Goal: Find specific page/section: Find specific page/section

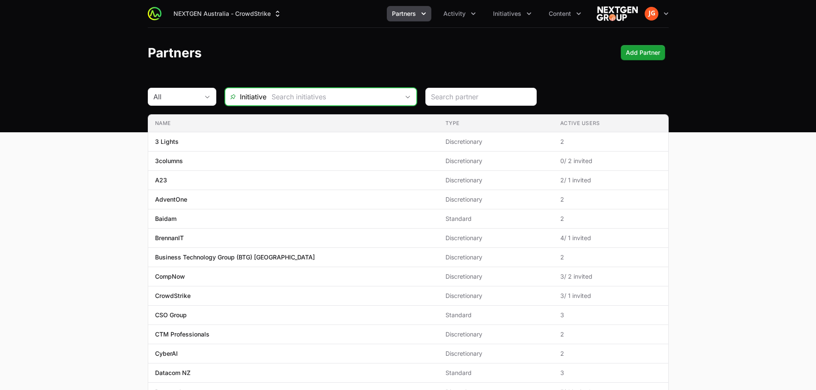
click at [403, 99] on div "Open" at bounding box center [407, 96] width 17 height 17
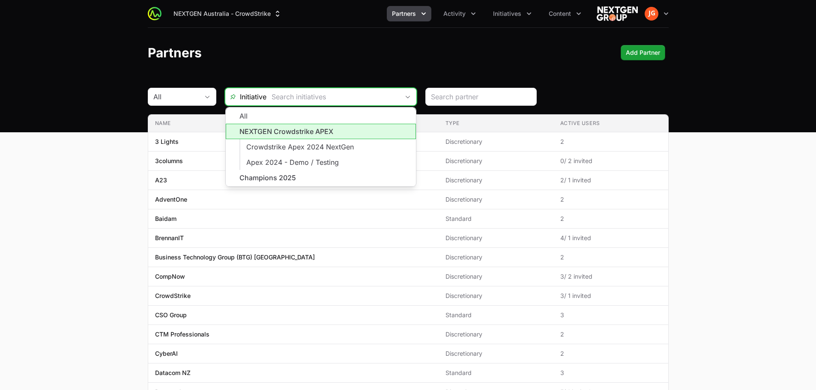
click at [335, 134] on li "NEXTGEN Crowdstrike APEX" at bounding box center [321, 131] width 190 height 15
type input "NEXTGEN Crowdstrike APEX"
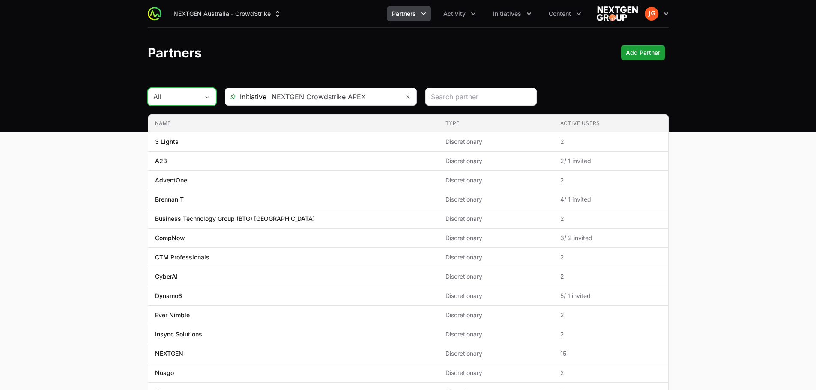
click at [210, 99] on button "All" at bounding box center [182, 96] width 68 height 17
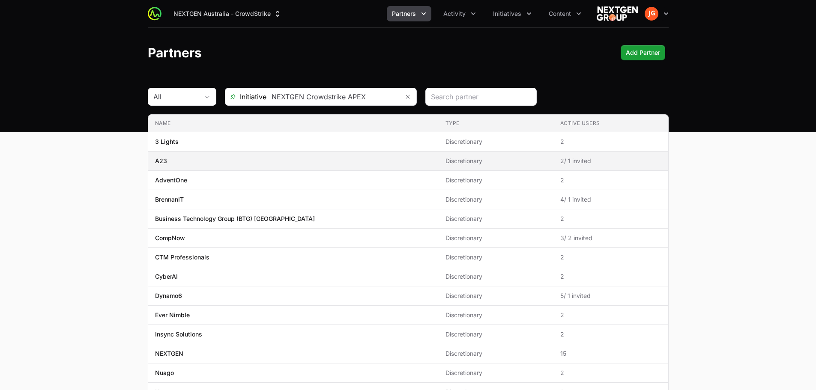
click at [171, 162] on span "A23" at bounding box center [293, 161] width 277 height 9
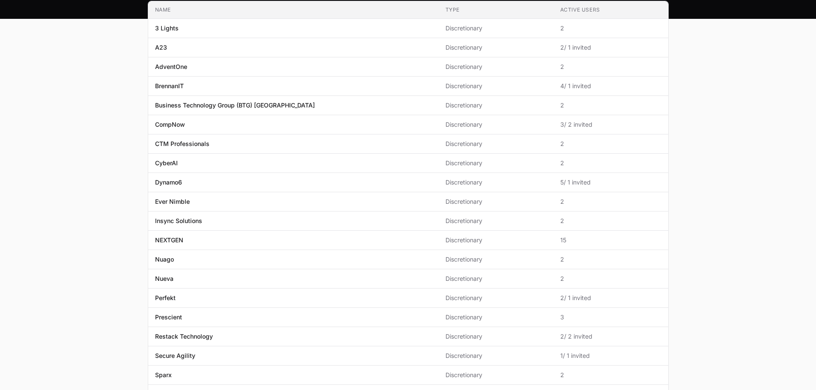
scroll to position [129, 0]
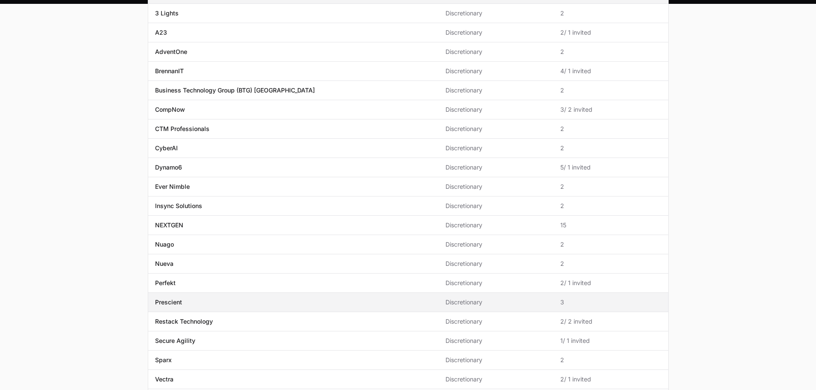
click at [176, 303] on p "Prescient" at bounding box center [168, 302] width 27 height 9
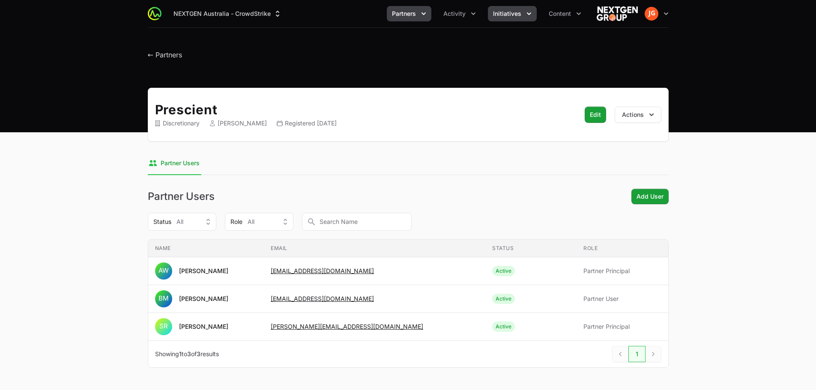
click at [529, 12] on icon "Initiatives menu" at bounding box center [529, 13] width 9 height 9
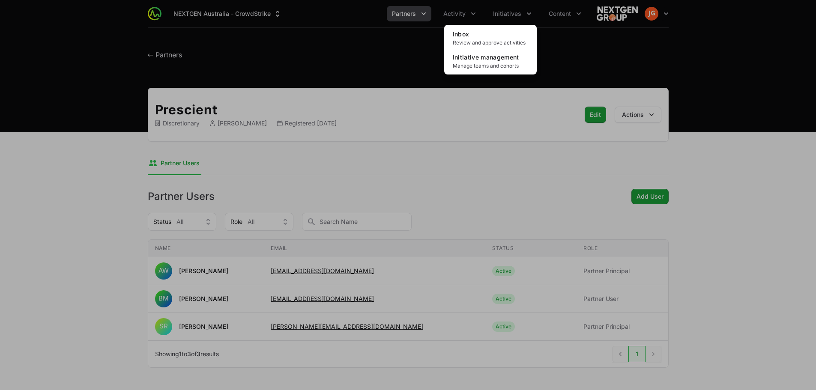
click at [472, 11] on div "Initiatives menu" at bounding box center [408, 195] width 816 height 390
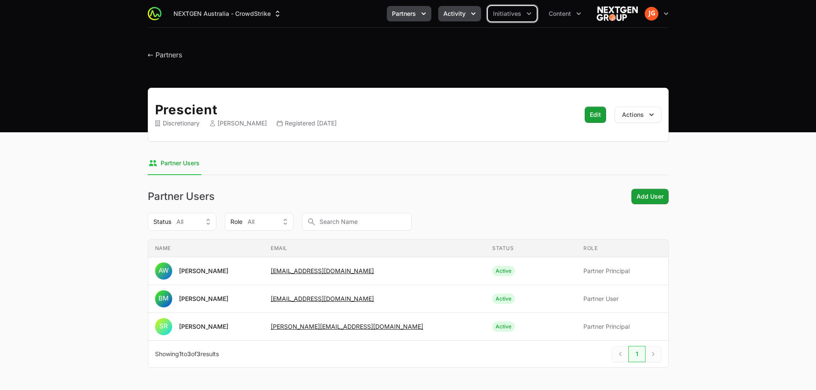
click at [471, 13] on icon "Activity menu" at bounding box center [473, 13] width 9 height 9
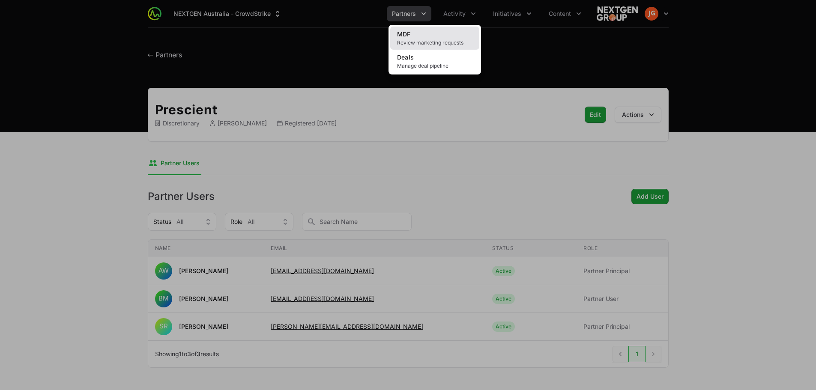
click at [431, 40] on span "Review marketing requests" at bounding box center [434, 42] width 75 height 7
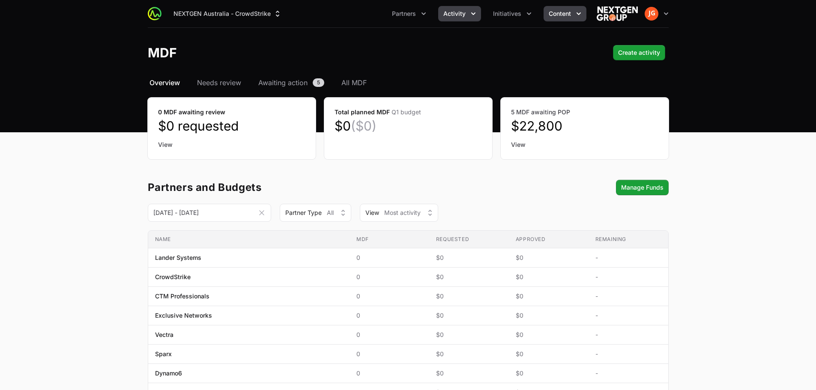
click at [570, 16] on span "Content" at bounding box center [560, 13] width 22 height 9
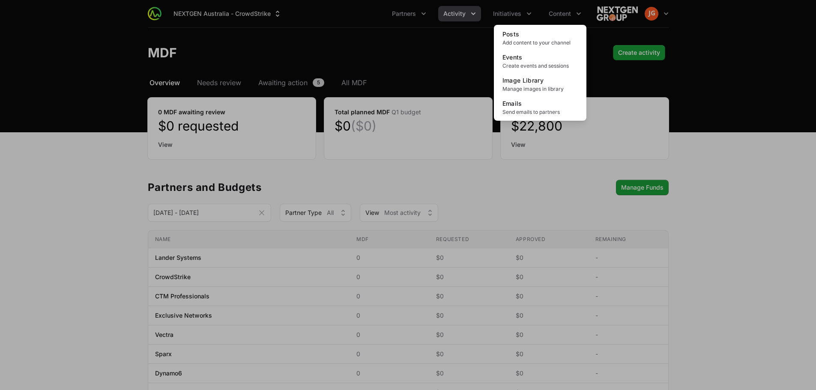
click at [522, 16] on div "Content menu" at bounding box center [408, 195] width 816 height 390
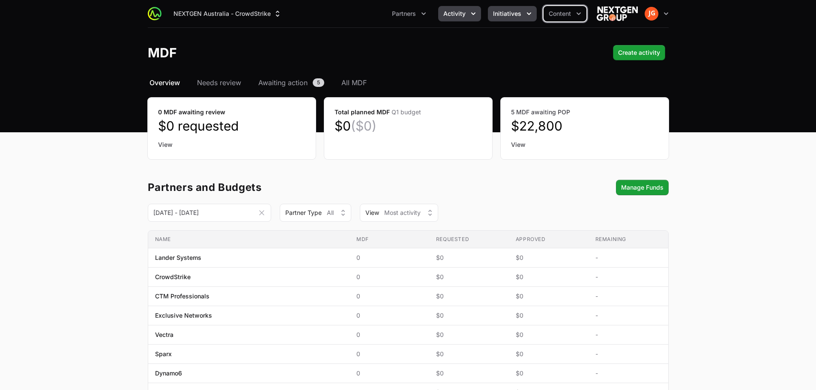
click at [523, 12] on button "Initiatives" at bounding box center [512, 13] width 49 height 15
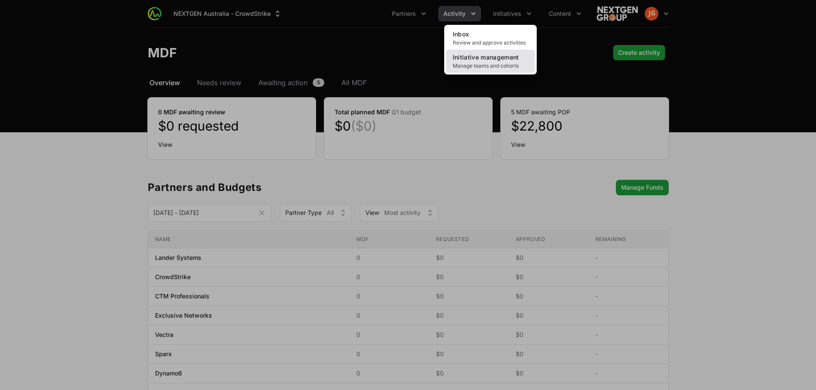
click at [492, 56] on span "Initiative management" at bounding box center [486, 57] width 66 height 7
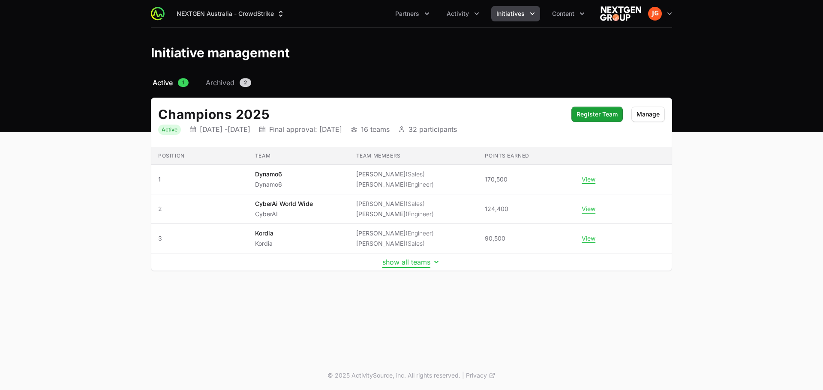
click at [409, 263] on button "show all teams" at bounding box center [411, 262] width 58 height 9
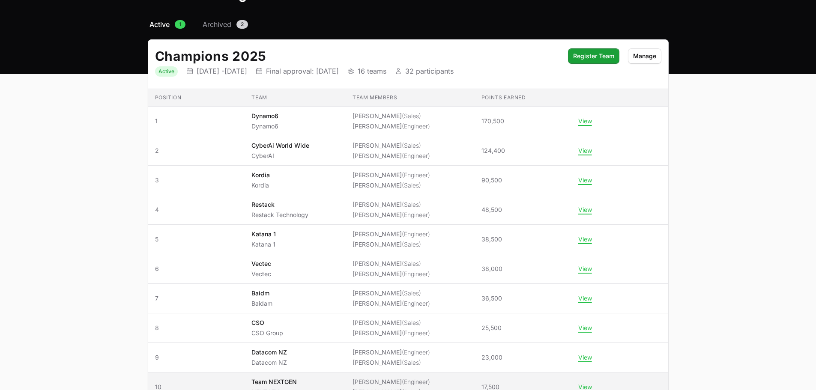
scroll to position [58, 0]
